Goal: Information Seeking & Learning: Learn about a topic

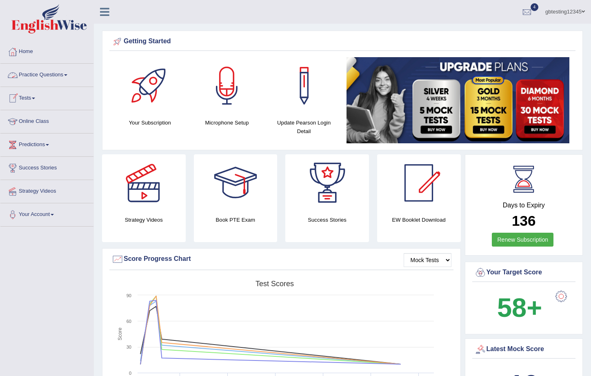
click at [38, 77] on link "Practice Questions" at bounding box center [46, 74] width 93 height 20
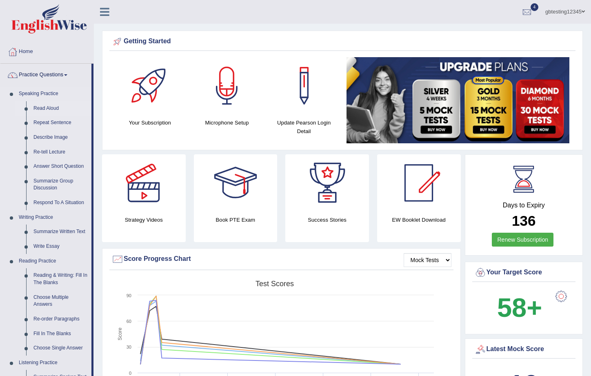
click at [39, 109] on link "Read Aloud" at bounding box center [61, 108] width 62 height 15
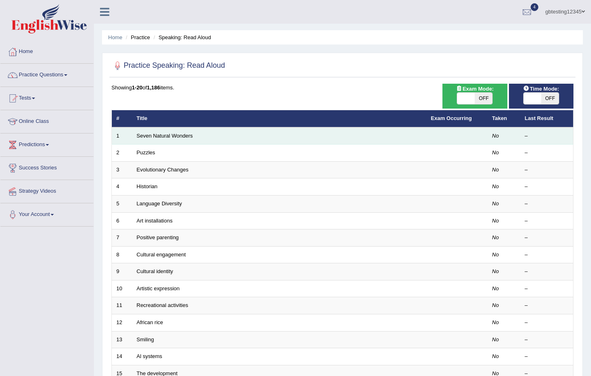
click at [161, 131] on td "Seven Natural Wonders" at bounding box center [279, 135] width 294 height 17
click at [161, 134] on link "Seven Natural Wonders" at bounding box center [165, 136] width 56 height 6
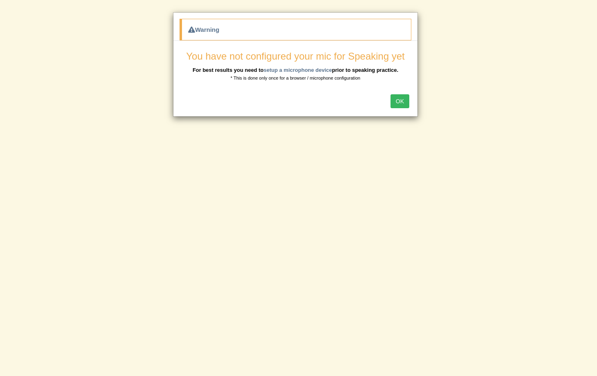
click at [396, 108] on div "OK" at bounding box center [295, 102] width 244 height 29
click at [397, 101] on button "OK" at bounding box center [400, 101] width 19 height 14
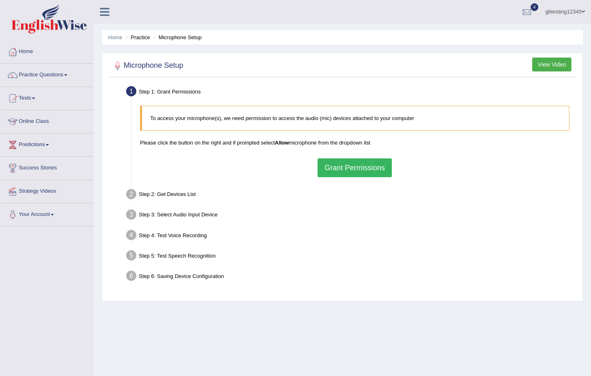
click at [345, 163] on button "Grant Permissions" at bounding box center [355, 167] width 74 height 19
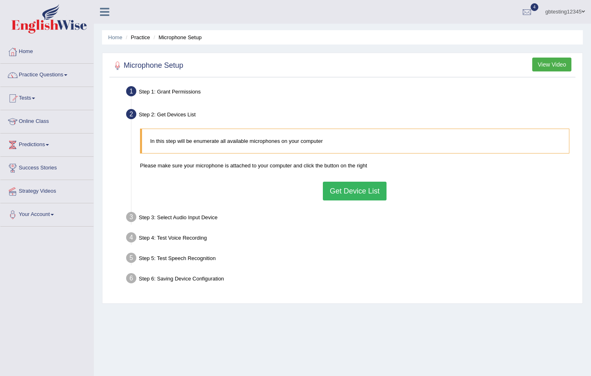
click at [342, 191] on button "Get Device List" at bounding box center [355, 191] width 64 height 19
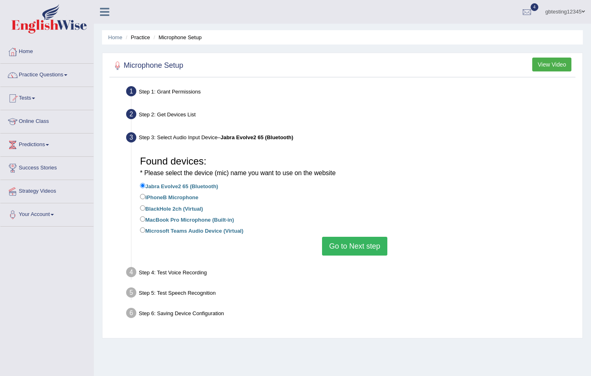
click at [333, 243] on button "Go to Next step" at bounding box center [354, 246] width 65 height 19
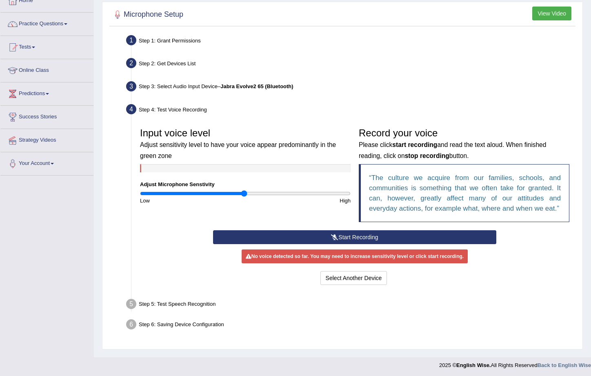
scroll to position [62, 0]
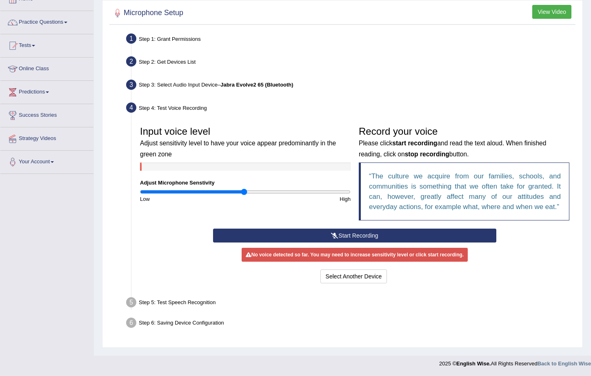
click at [304, 235] on button "Start Recording" at bounding box center [355, 236] width 284 height 14
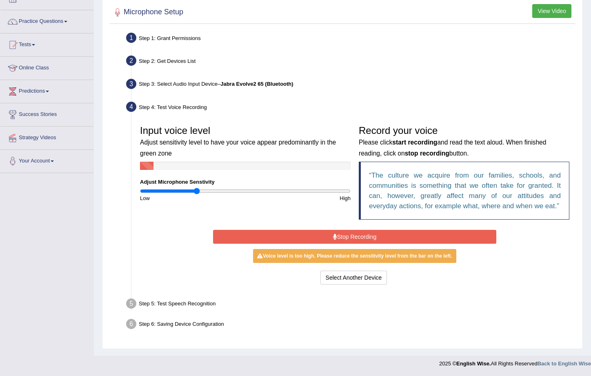
type input "0.54"
click at [197, 188] on input "range" at bounding box center [245, 191] width 211 height 7
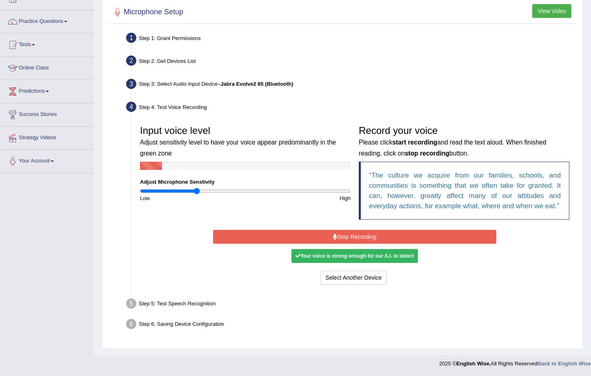
click at [290, 236] on button "Stop Recording" at bounding box center [355, 237] width 284 height 14
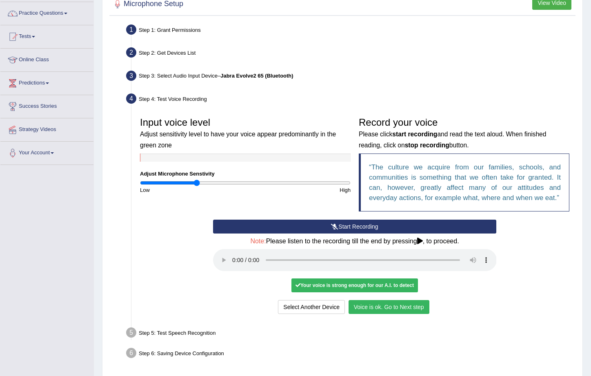
click at [382, 314] on button "Voice is ok. Go to Next step" at bounding box center [389, 307] width 81 height 14
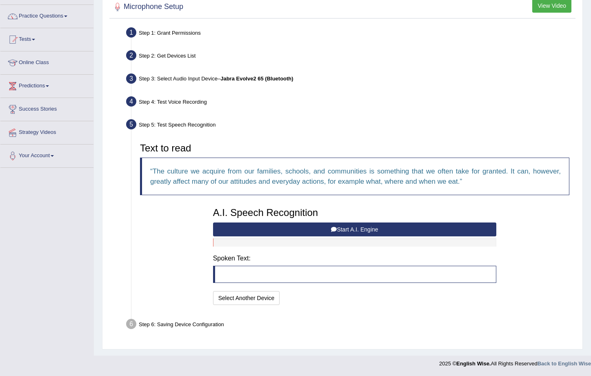
scroll to position [59, 0]
click at [323, 230] on button "Start A.I. Engine" at bounding box center [355, 229] width 284 height 14
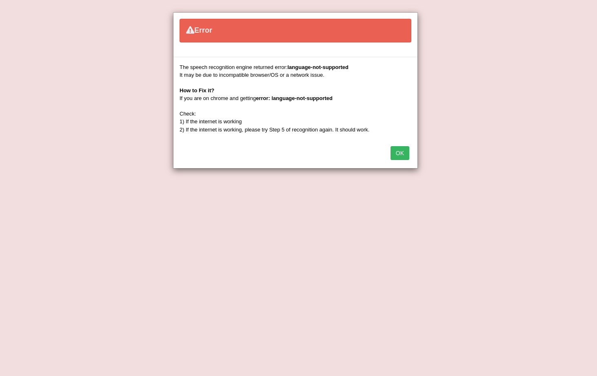
click at [399, 151] on button "OK" at bounding box center [400, 153] width 19 height 14
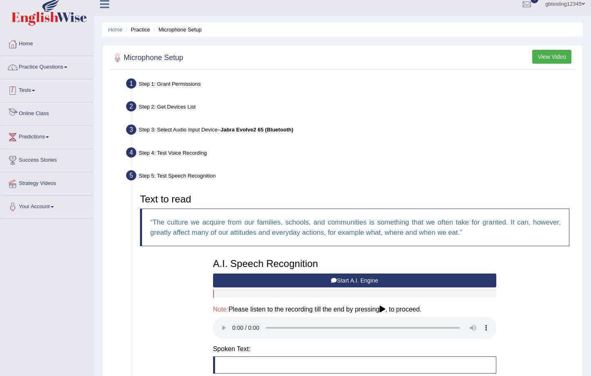
scroll to position [0, 0]
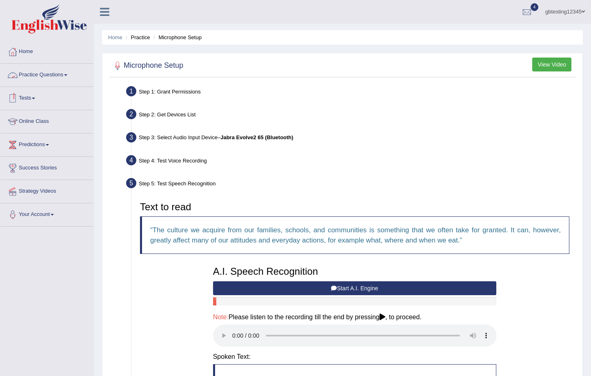
click at [60, 77] on link "Practice Questions" at bounding box center [46, 74] width 93 height 20
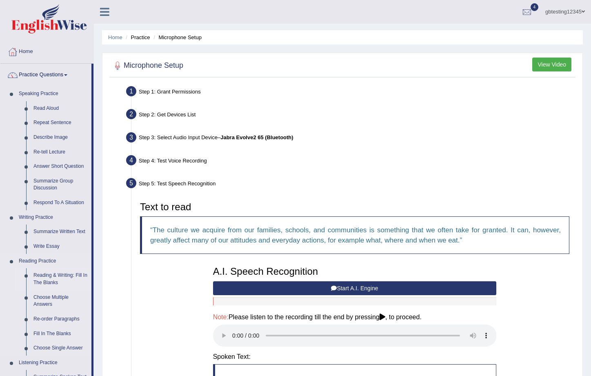
click at [50, 281] on link "Reading & Writing: Fill In The Blanks" at bounding box center [61, 279] width 62 height 22
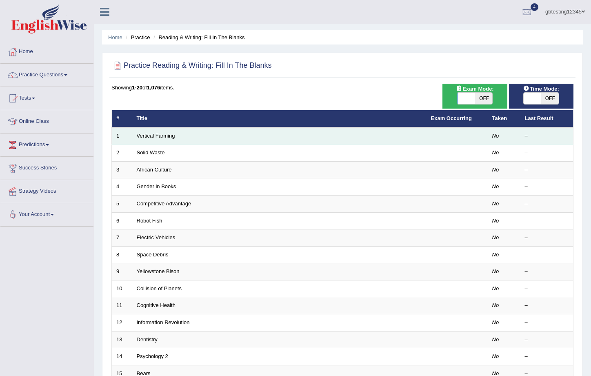
click at [161, 139] on td "Vertical Farming" at bounding box center [279, 135] width 294 height 17
click at [162, 131] on td "Vertical Farming" at bounding box center [279, 135] width 294 height 17
click at [162, 134] on link "Vertical Farming" at bounding box center [156, 136] width 38 height 6
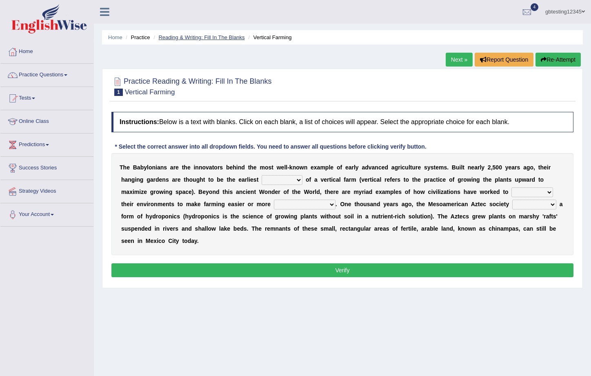
click at [188, 38] on link "Reading & Writing: Fill In The Blanks" at bounding box center [201, 37] width 86 height 6
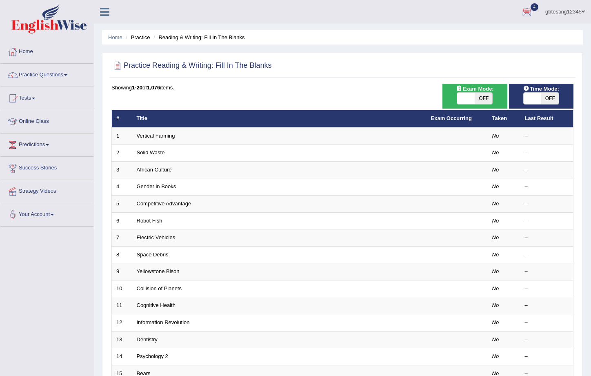
click at [571, 14] on link "gbtesting12345" at bounding box center [565, 10] width 52 height 21
